Goal: Information Seeking & Learning: Learn about a topic

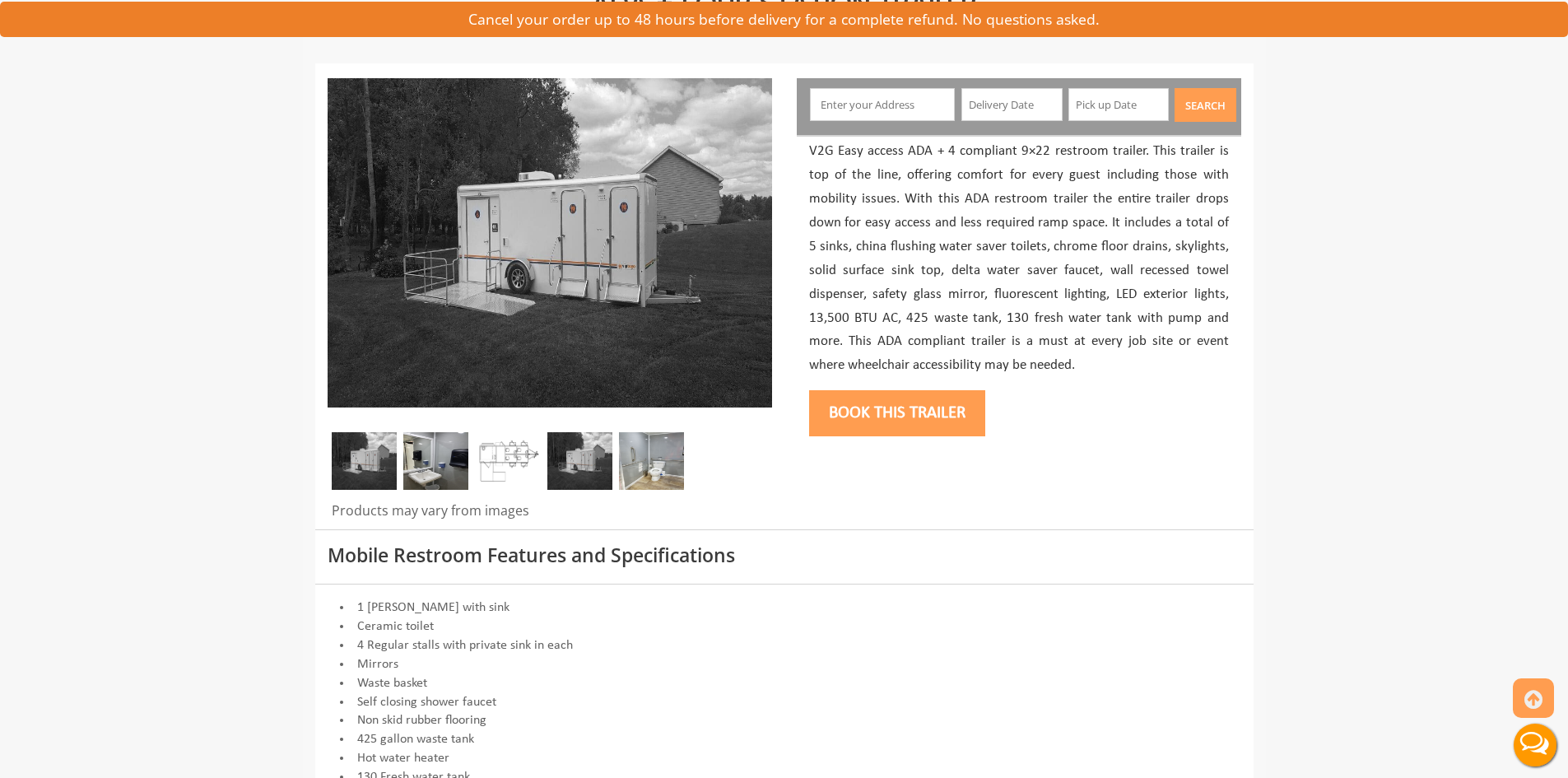
scroll to position [165, 0]
click at [524, 436] on img at bounding box center [508, 460] width 65 height 57
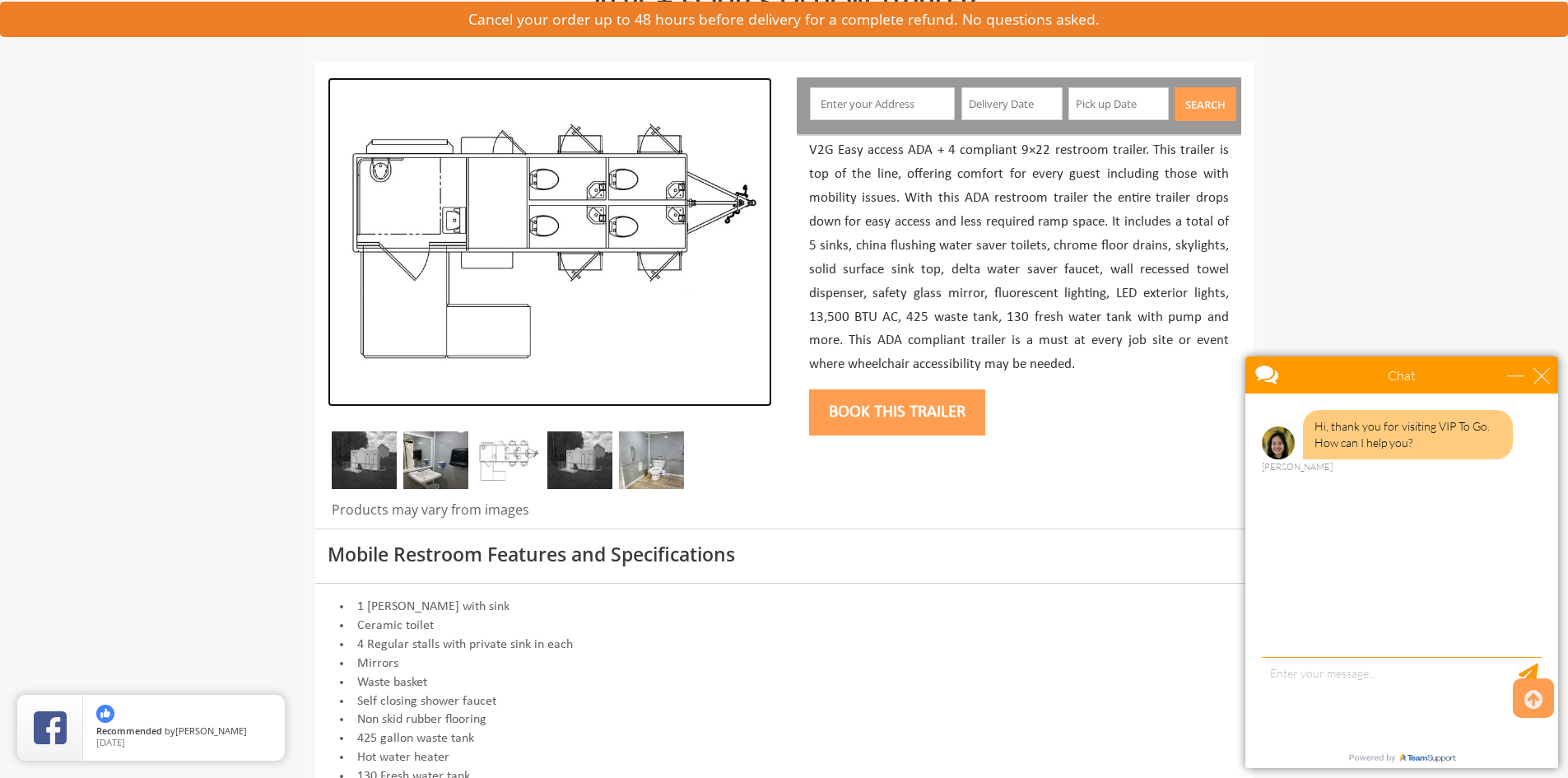
drag, startPoint x: 555, startPoint y: 257, endPoint x: 475, endPoint y: 364, distance: 133.6
click at [475, 364] on img at bounding box center [549, 242] width 444 height 329
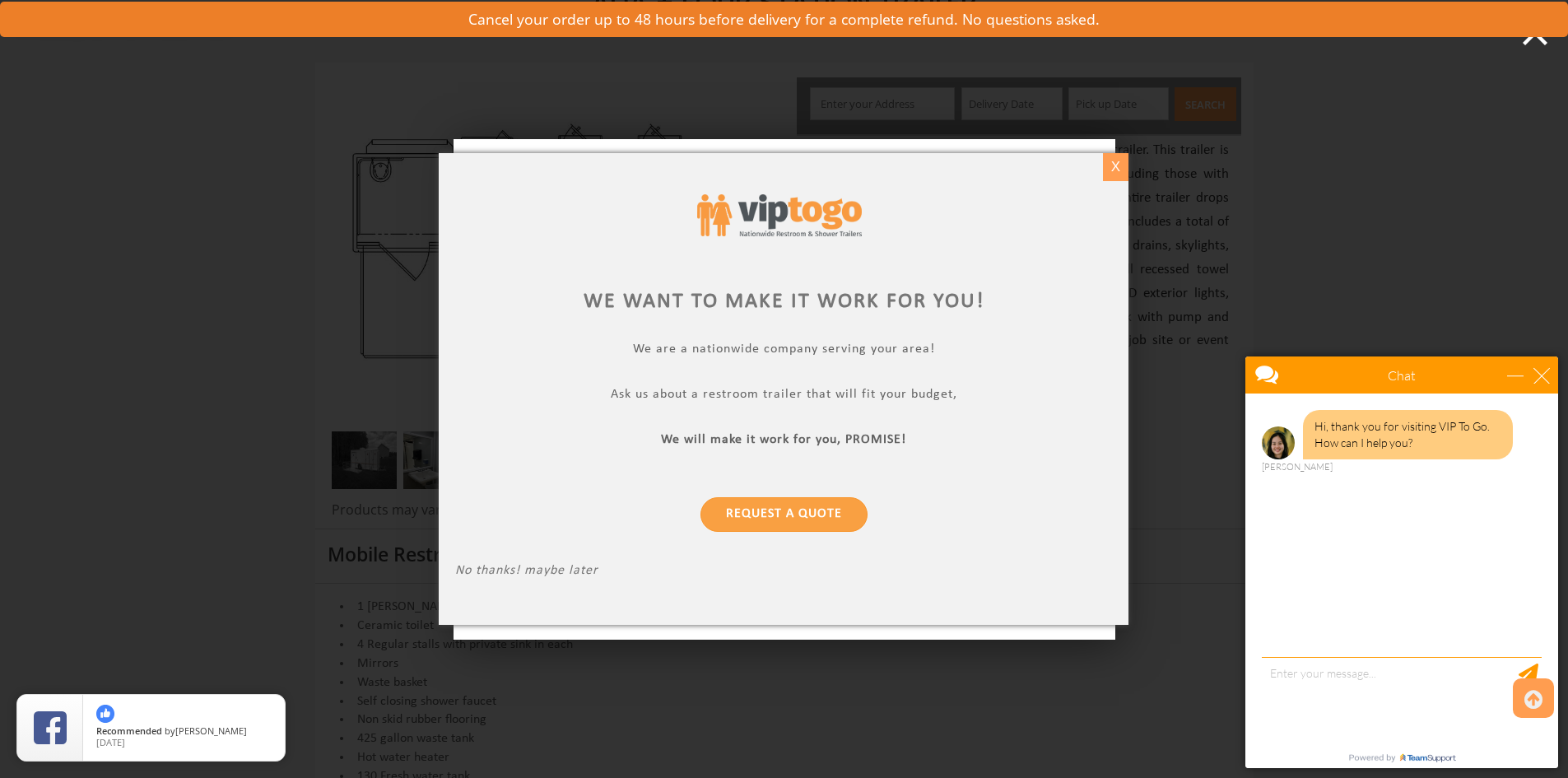
click at [1111, 168] on div "X" at bounding box center [1116, 167] width 26 height 28
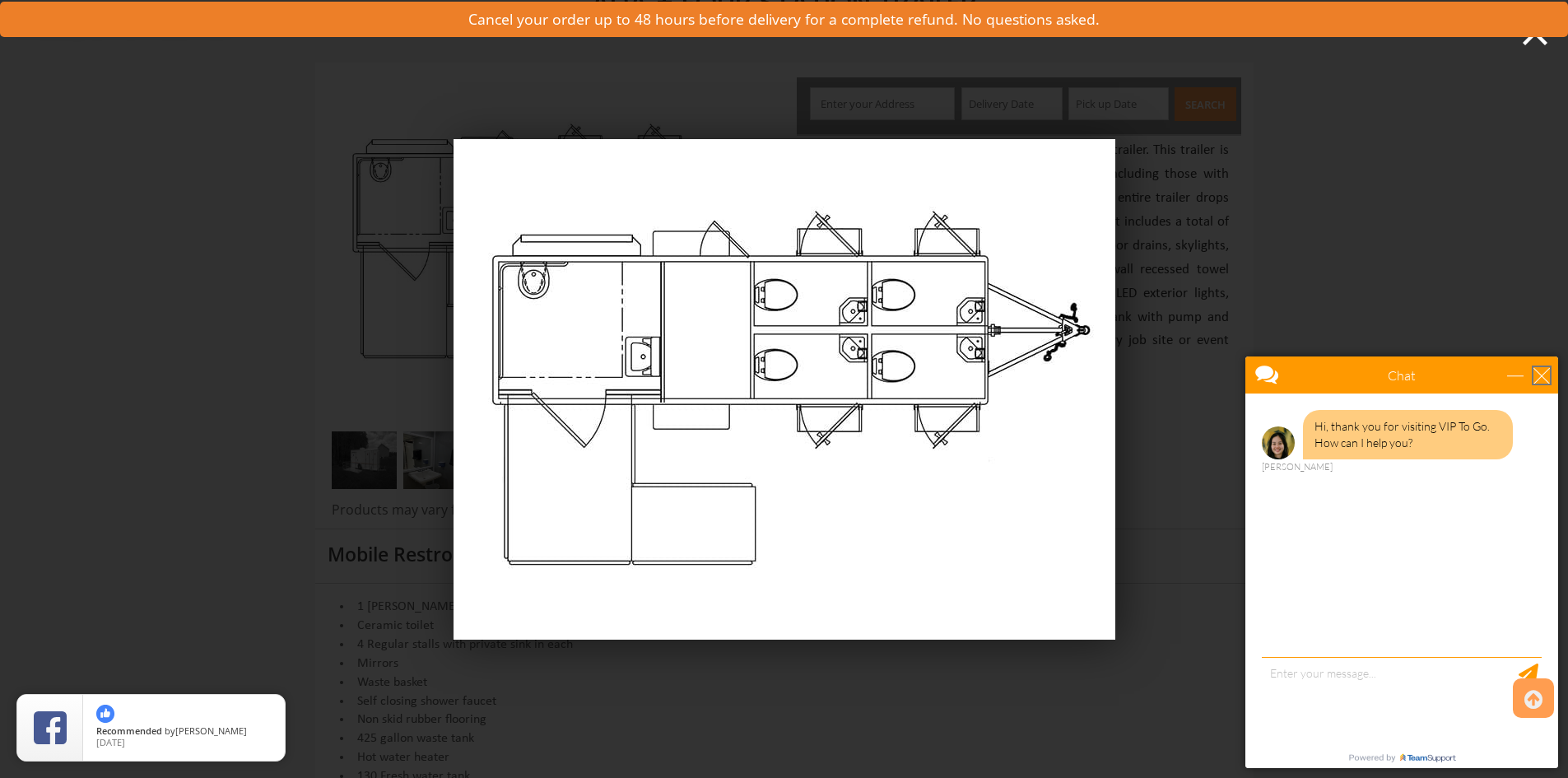
click at [1544, 374] on div "close" at bounding box center [1541, 376] width 17 height 17
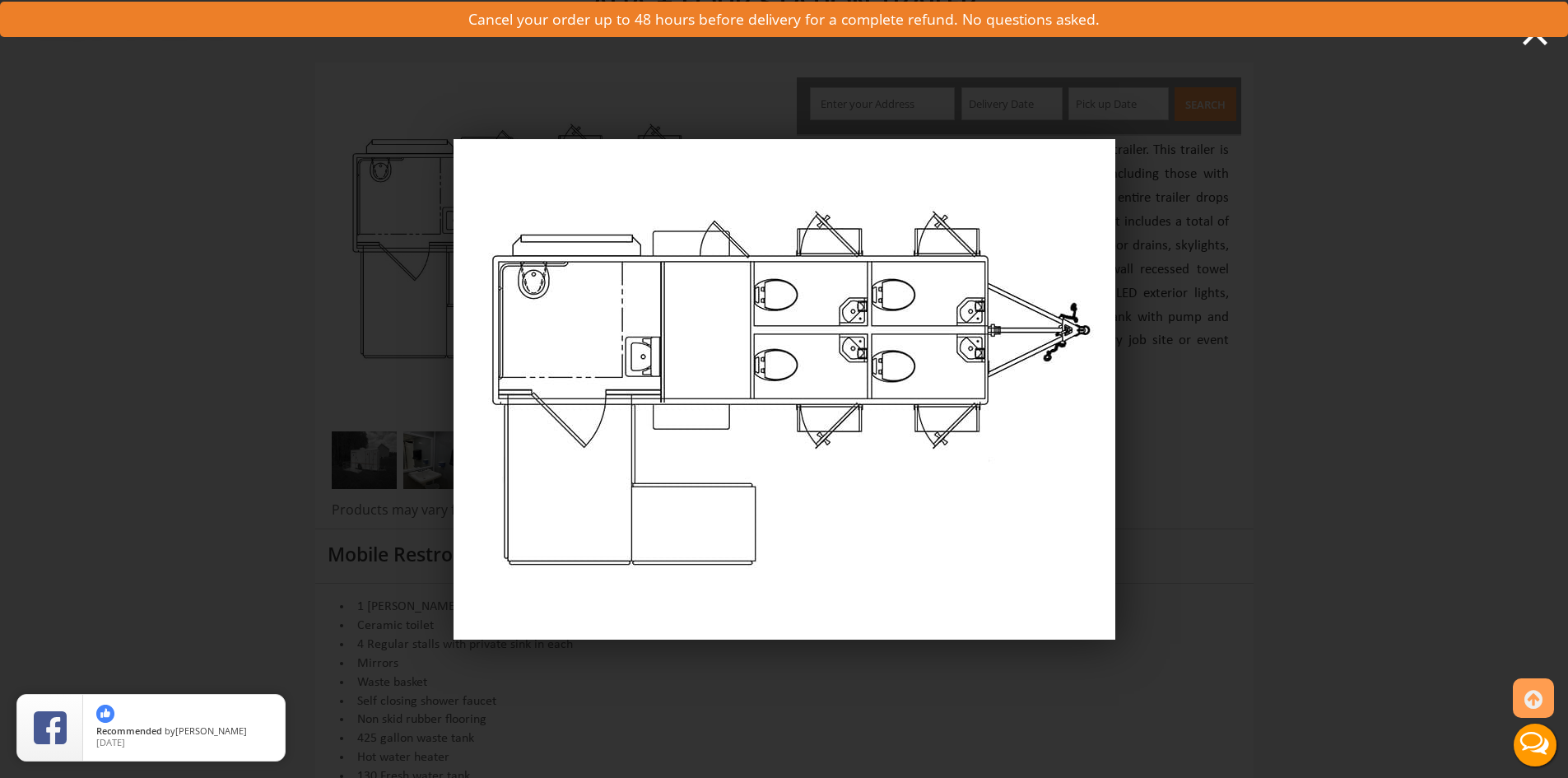
scroll to position [0, 0]
click at [353, 279] on div "An outside photo of ADA + 4 Station Trailer demo0" at bounding box center [784, 389] width 1568 height 778
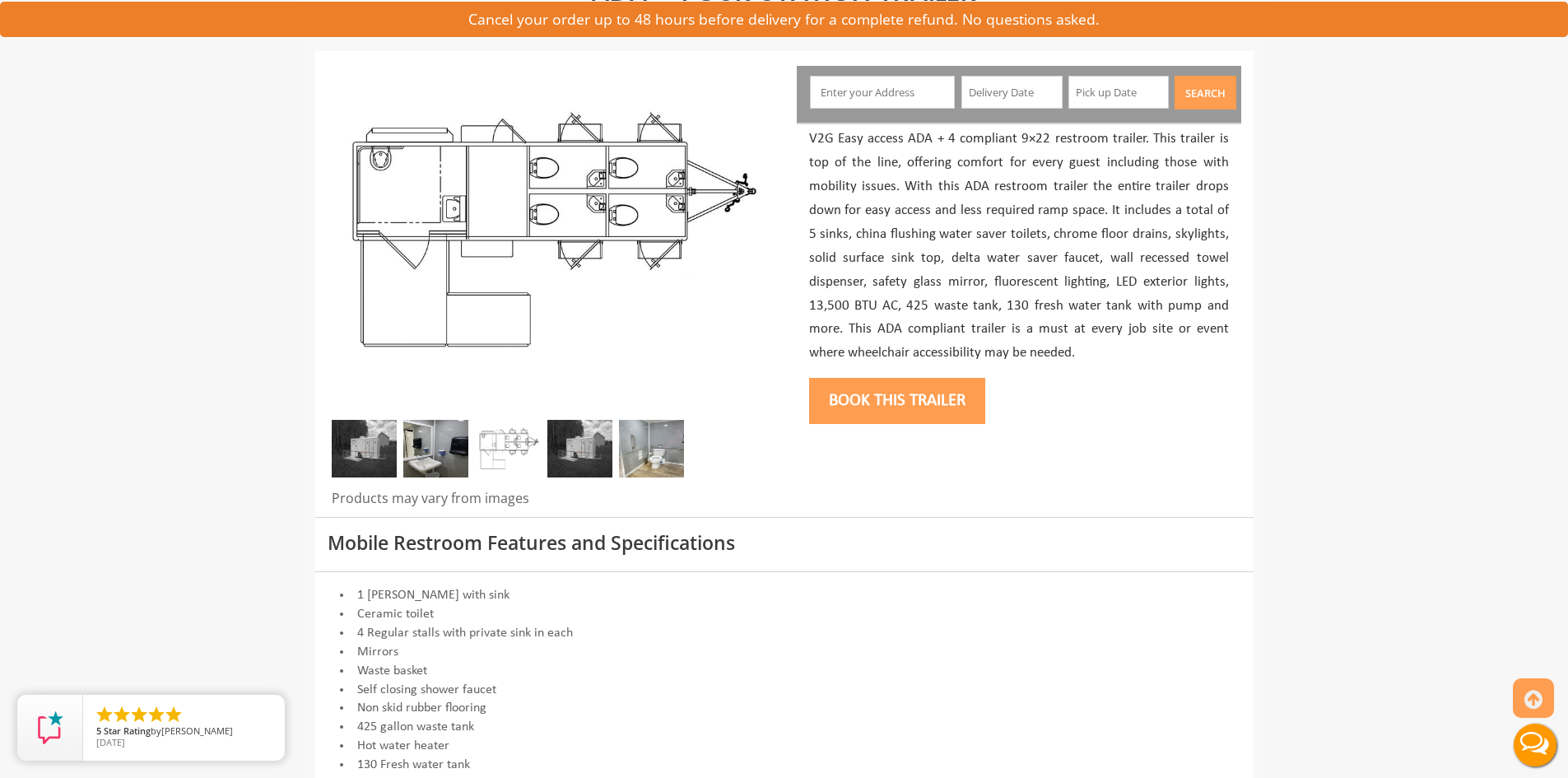
scroll to position [165, 0]
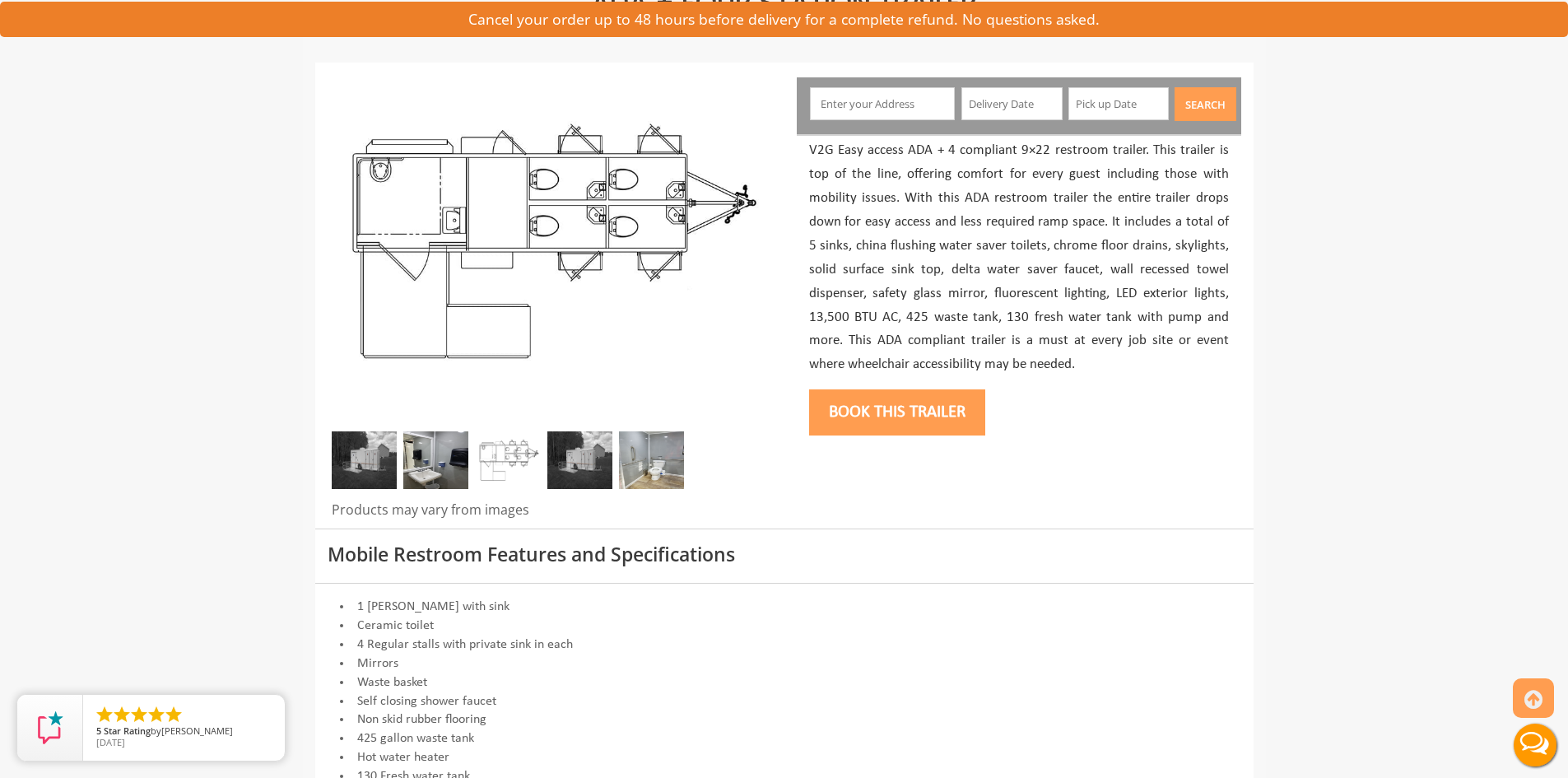
click at [374, 464] on img at bounding box center [364, 460] width 65 height 57
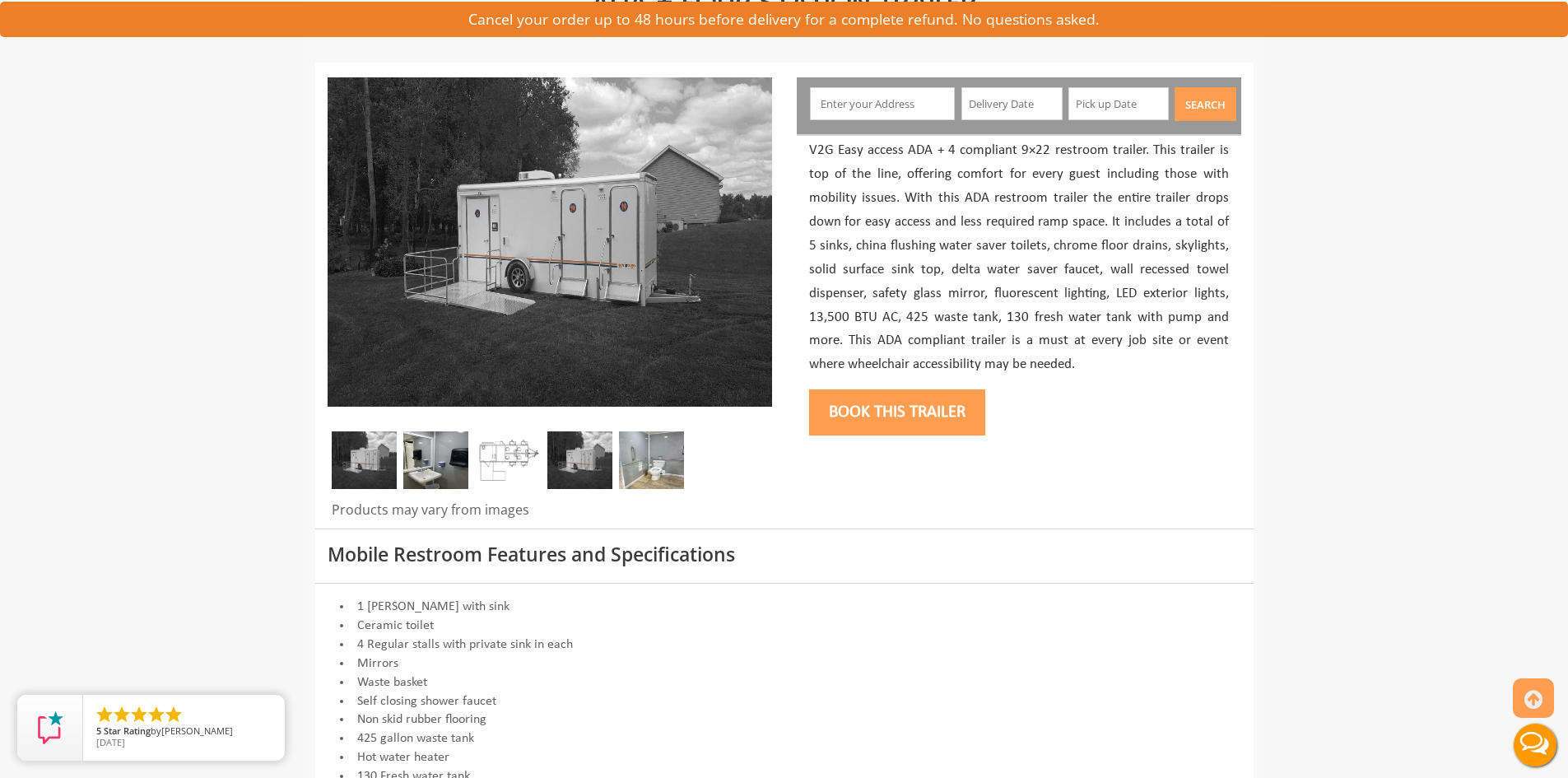
click at [431, 444] on img at bounding box center [436, 460] width 65 height 57
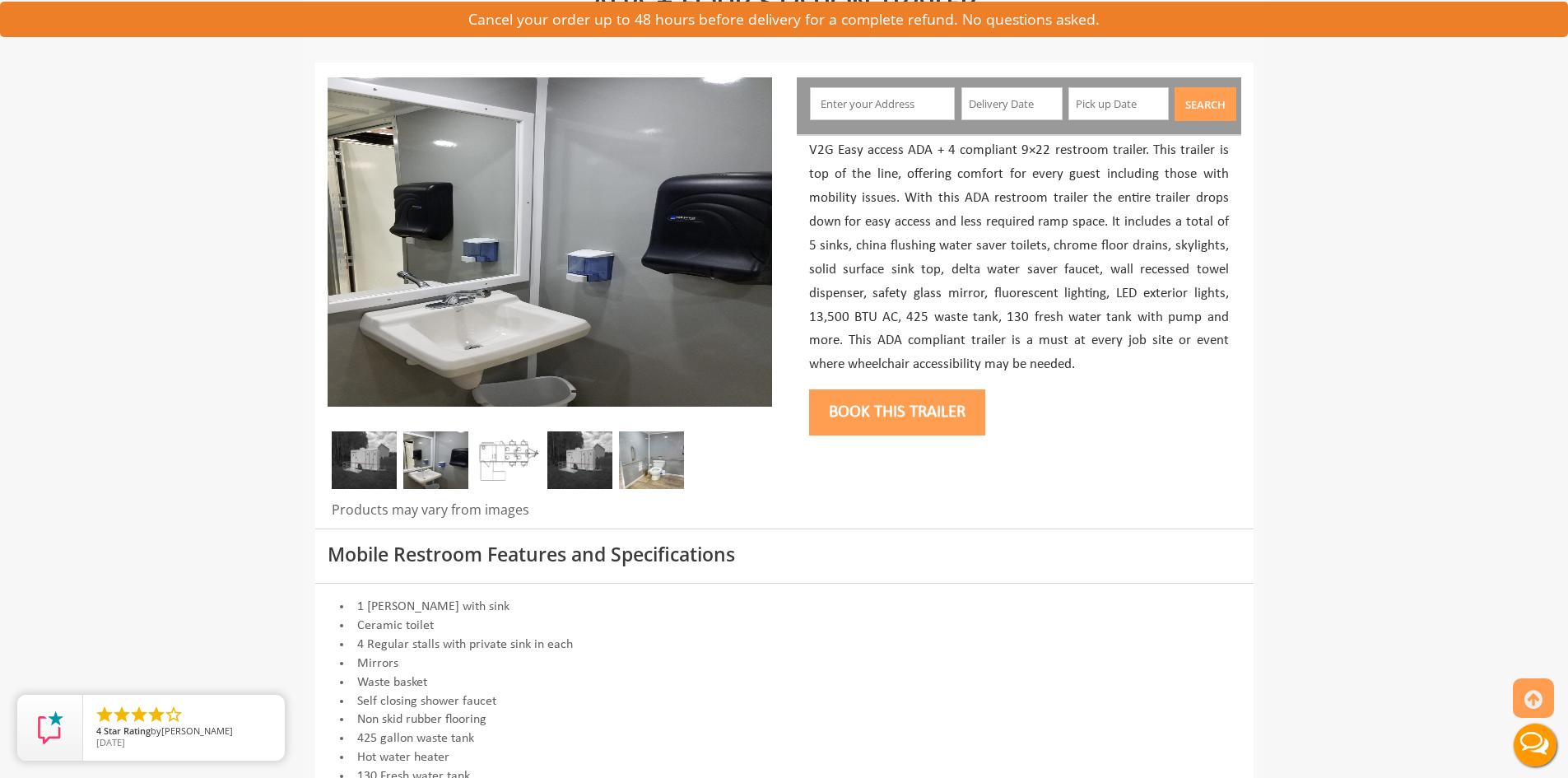
click at [503, 465] on img at bounding box center [508, 460] width 65 height 57
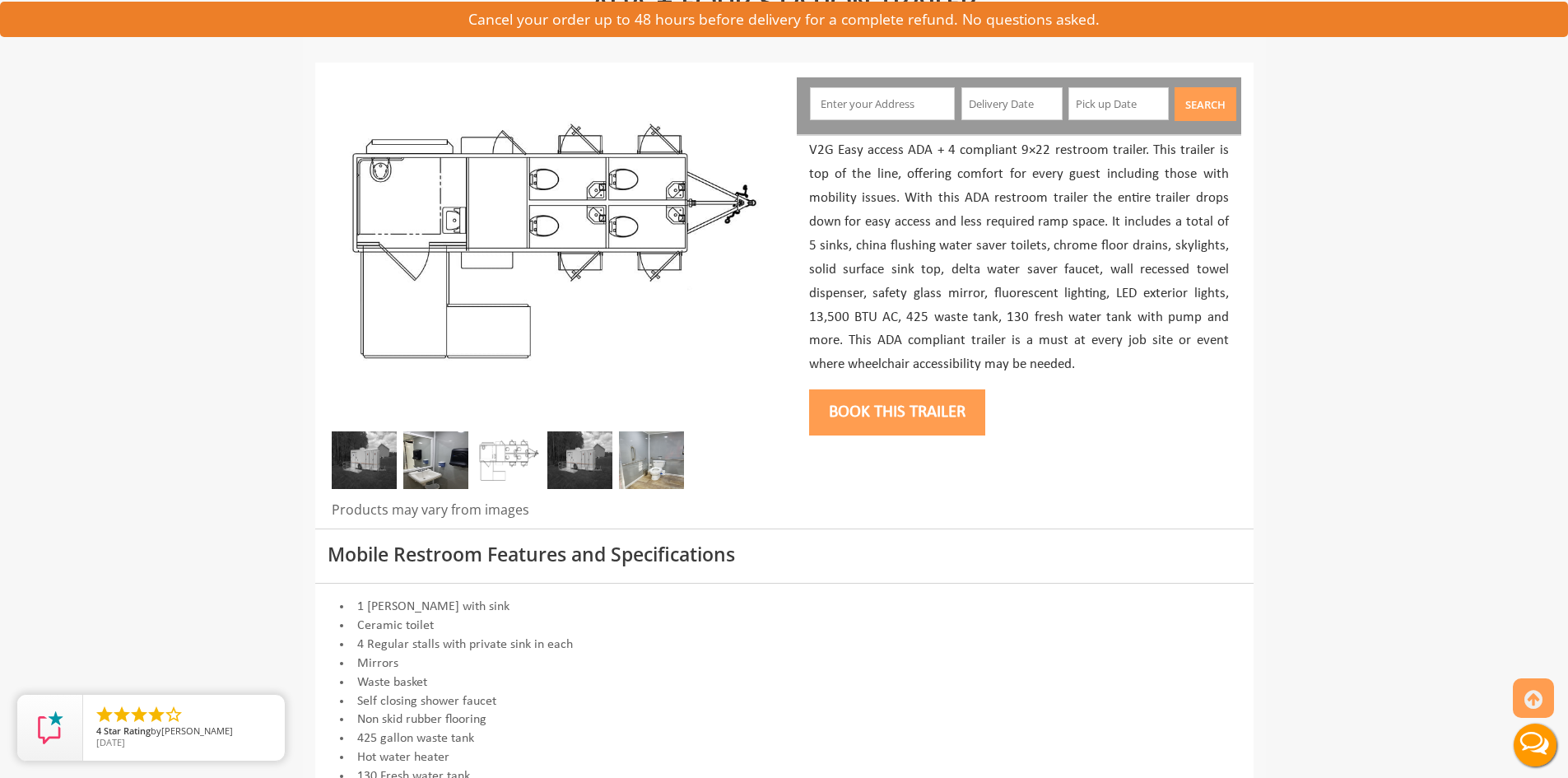
click at [581, 462] on img at bounding box center [580, 460] width 65 height 57
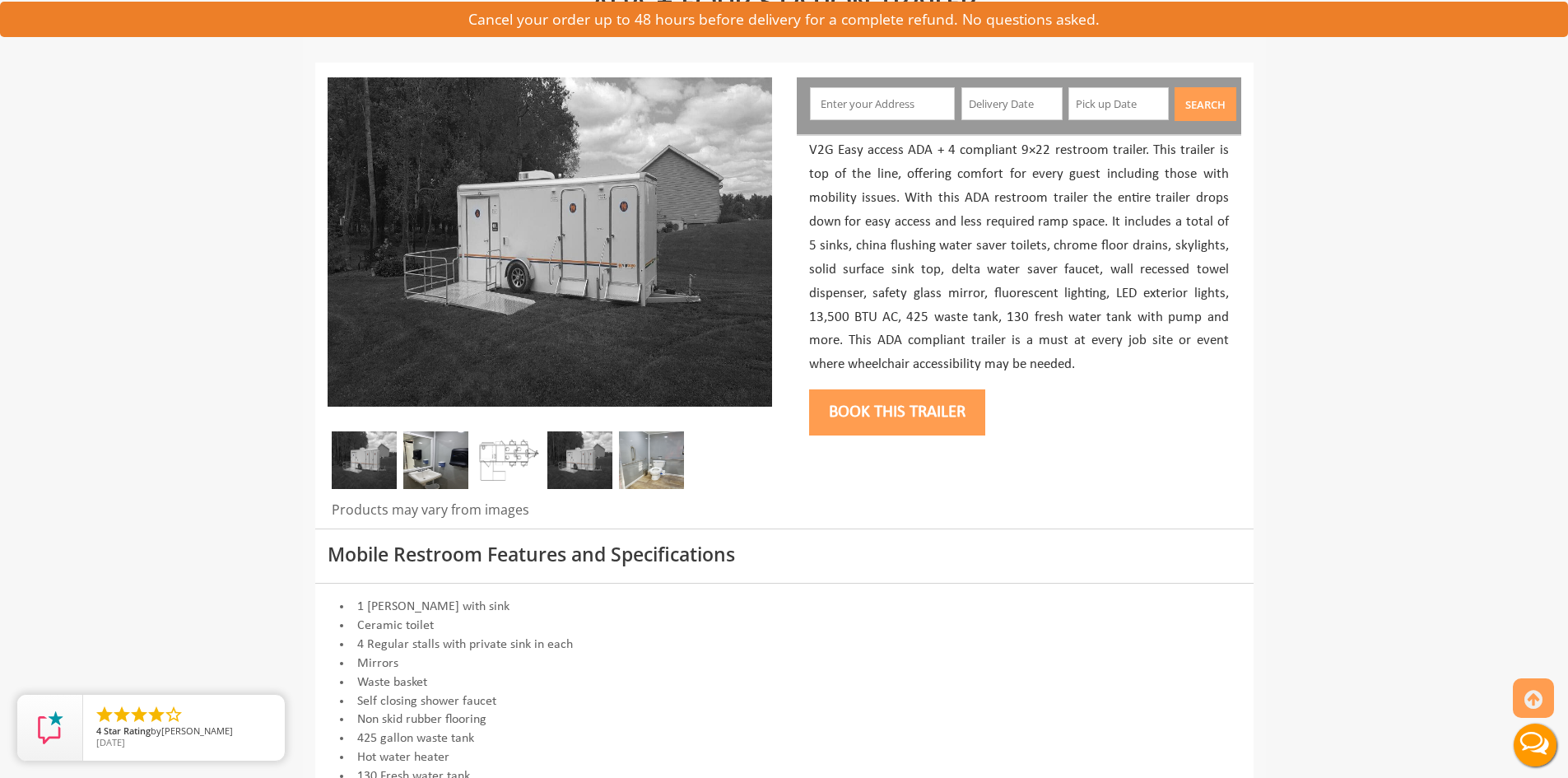
click at [653, 461] on img at bounding box center [651, 460] width 65 height 57
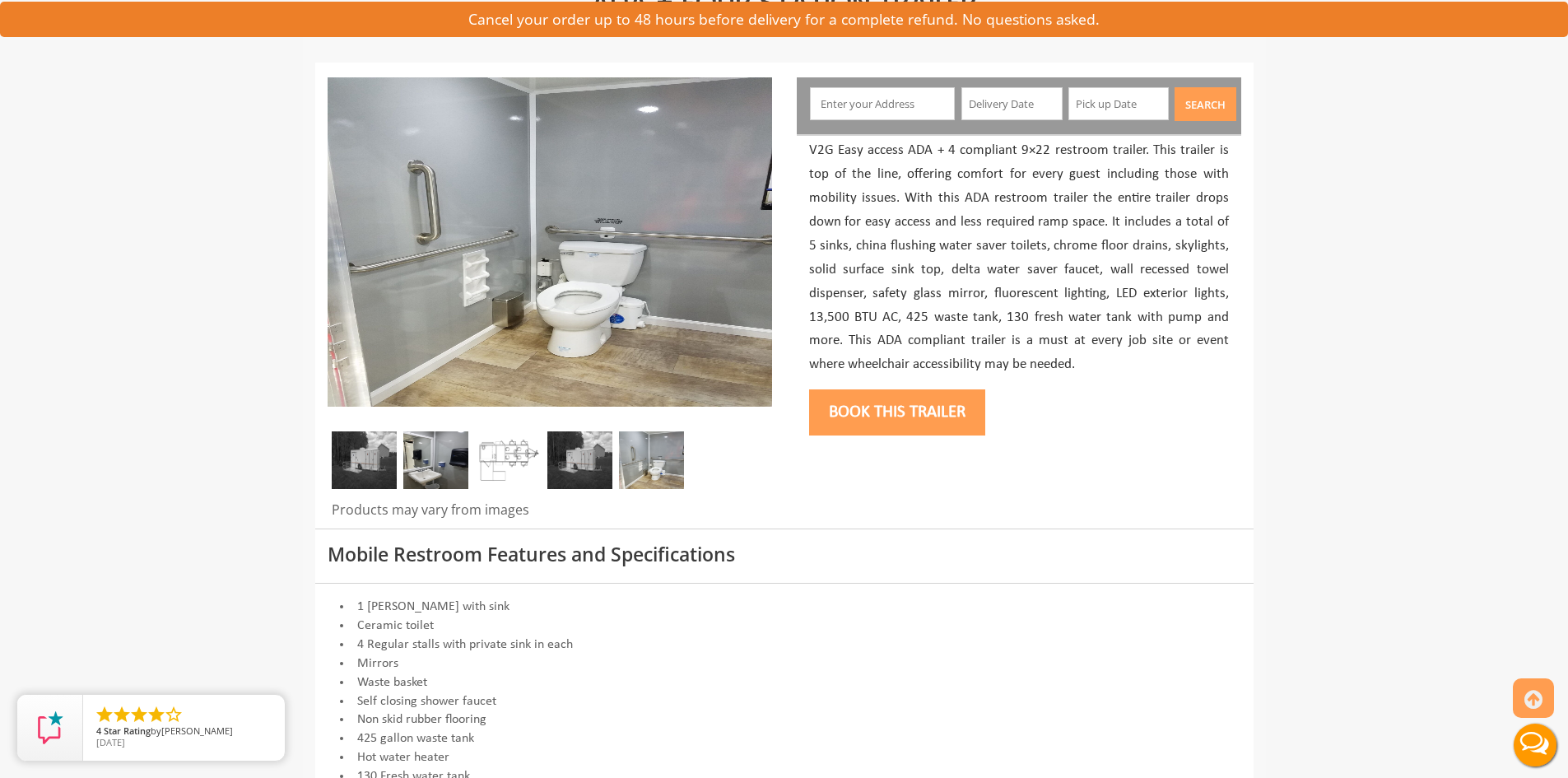
click at [387, 462] on img at bounding box center [364, 460] width 65 height 57
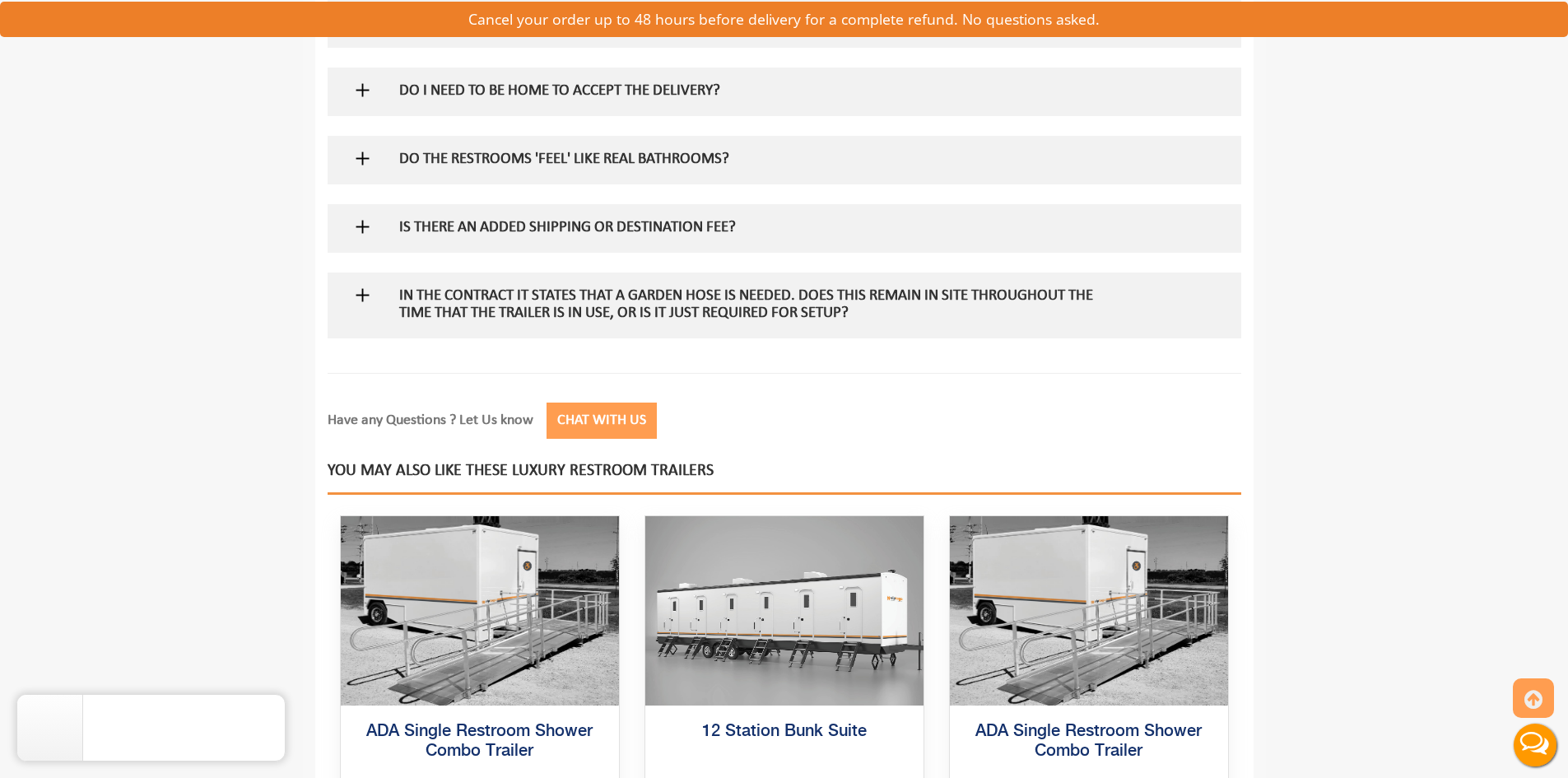
scroll to position [1728, 0]
